Goal: Task Accomplishment & Management: Use online tool/utility

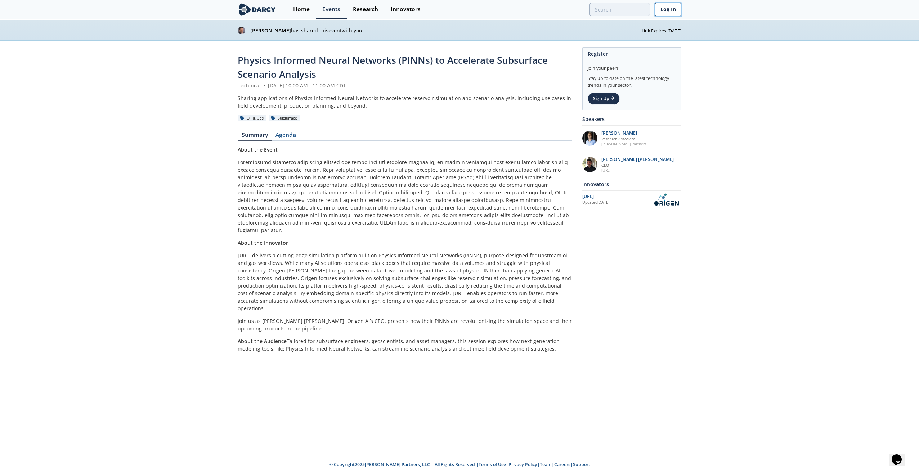
click at [678, 8] on link "Log In" at bounding box center [668, 9] width 26 height 13
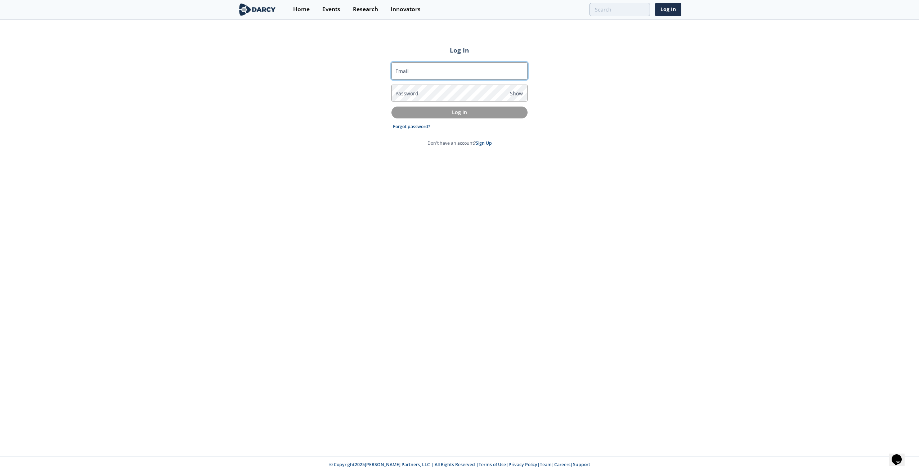
type input "[PERSON_NAME][EMAIL_ADDRESS][PERSON_NAME][DOMAIN_NAME]"
click at [450, 112] on p "Log In" at bounding box center [460, 112] width 126 height 8
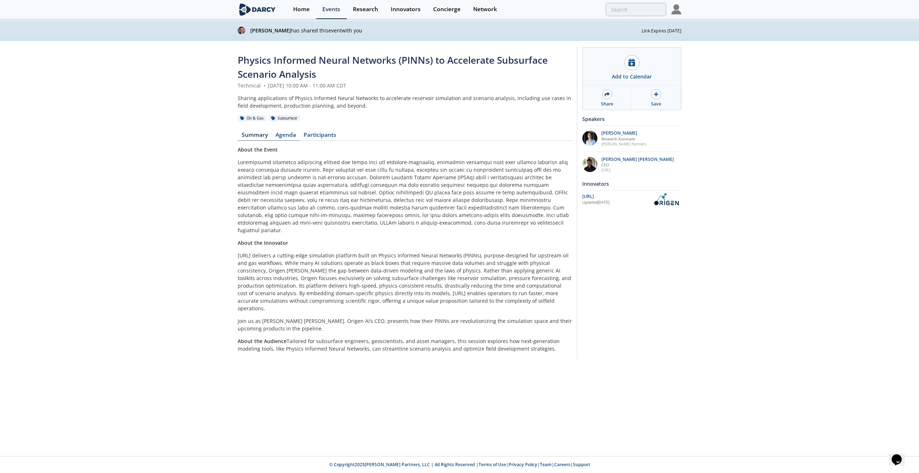
click at [290, 132] on link "Agenda" at bounding box center [286, 136] width 28 height 9
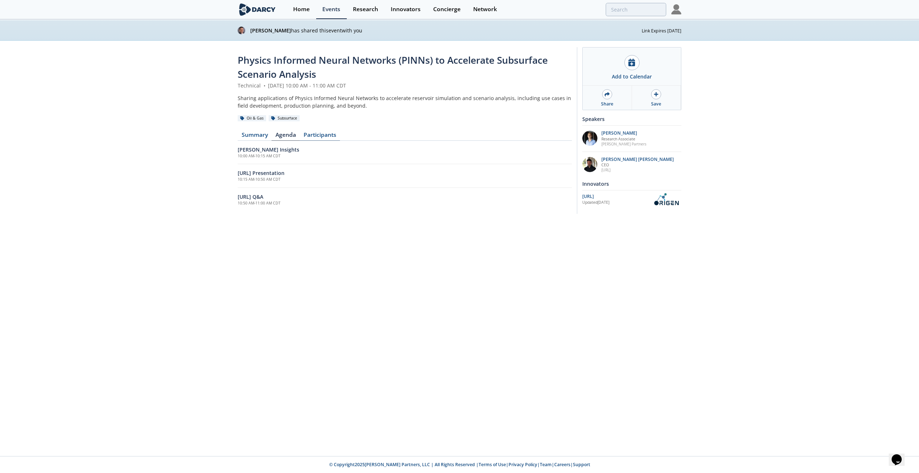
click at [323, 134] on link "Participants" at bounding box center [320, 136] width 40 height 9
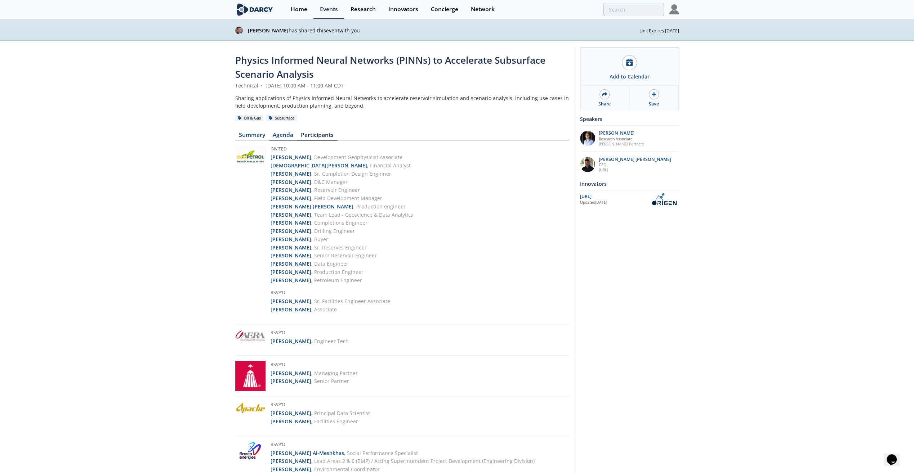
click at [282, 134] on link "Agenda" at bounding box center [283, 136] width 28 height 9
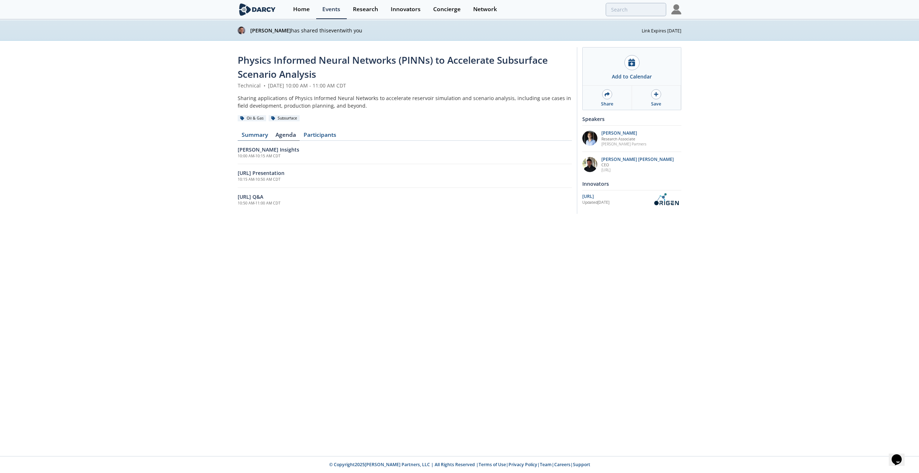
click at [248, 137] on link "Summary" at bounding box center [255, 136] width 34 height 9
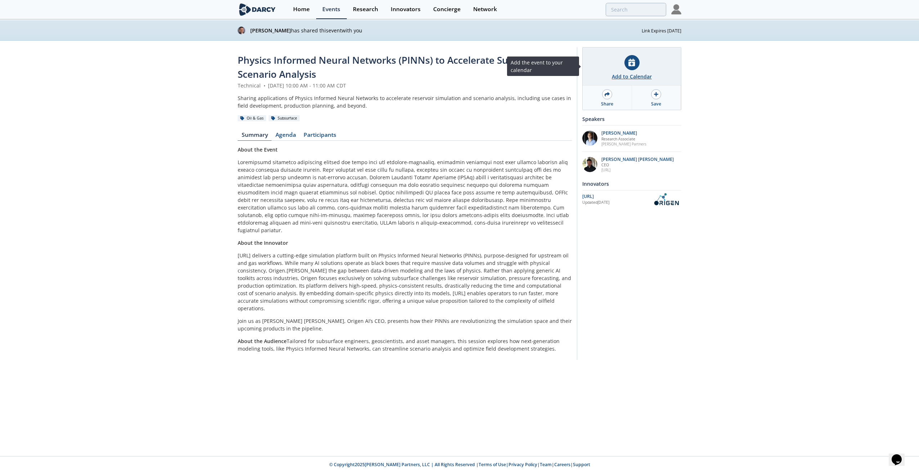
click at [631, 76] on div "Add to Calendar" at bounding box center [632, 77] width 40 height 8
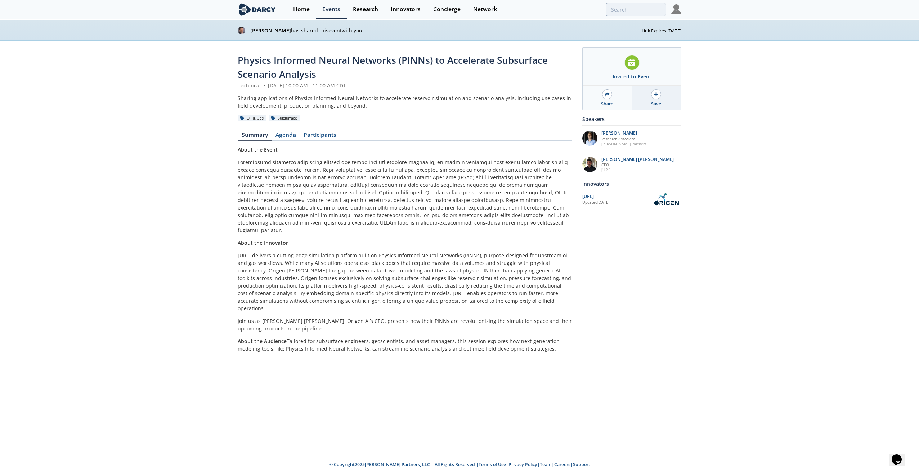
click at [656, 104] on div "Save" at bounding box center [656, 104] width 10 height 6
click at [586, 195] on div "[URL]" at bounding box center [616, 196] width 69 height 6
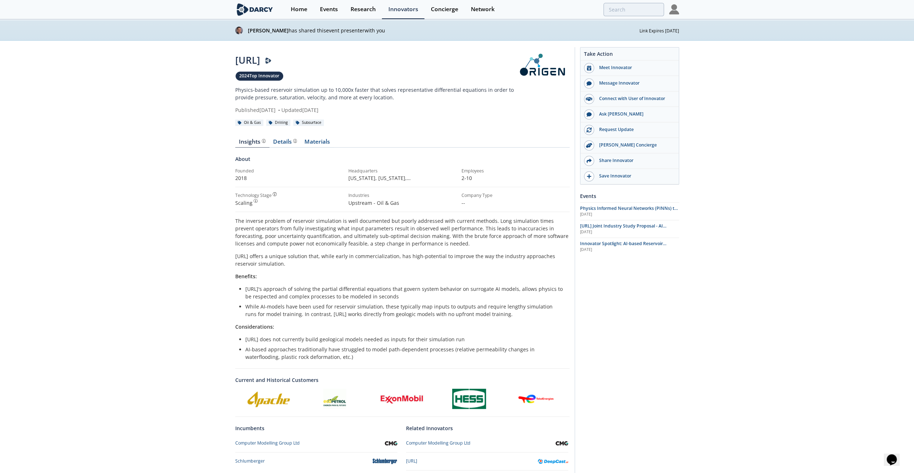
scroll to position [110, 0]
